Goal: Unclear: Browse casually

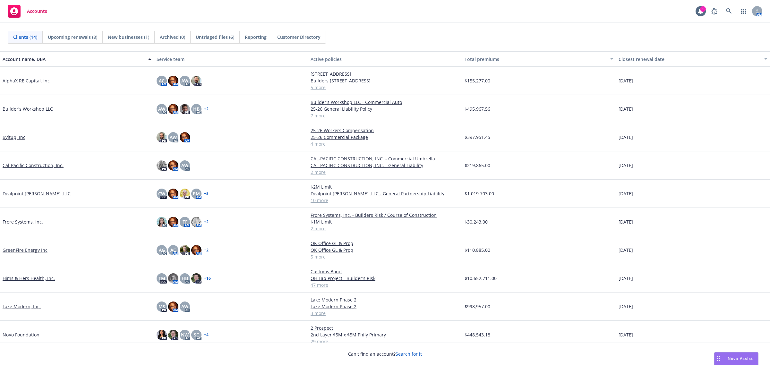
click at [274, 87] on div "AC AM AM AW AC PD" at bounding box center [231, 81] width 154 height 28
